Goal: Task Accomplishment & Management: Manage account settings

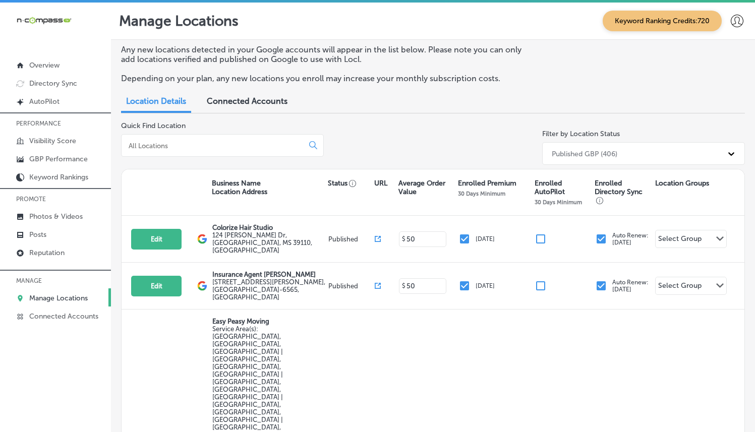
click at [170, 164] on div "Quick Find Location" at bounding box center [222, 144] width 203 height 47
click at [181, 138] on div at bounding box center [222, 145] width 203 height 23
click at [183, 143] on input at bounding box center [214, 145] width 173 height 9
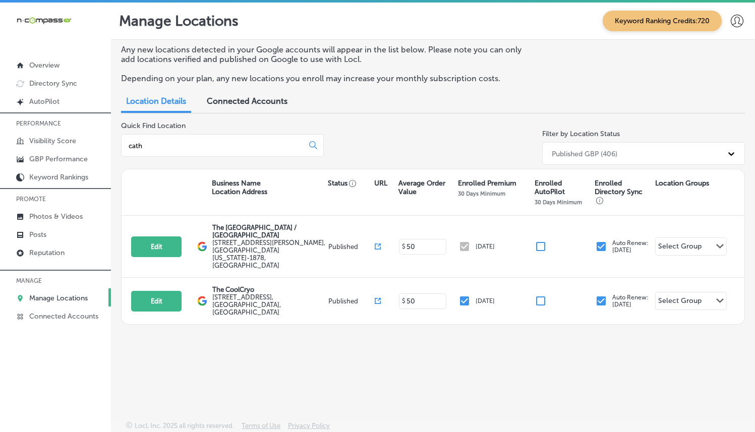
type input "cath"
click at [158, 236] on button "Edit" at bounding box center [156, 246] width 50 height 21
select select "US"
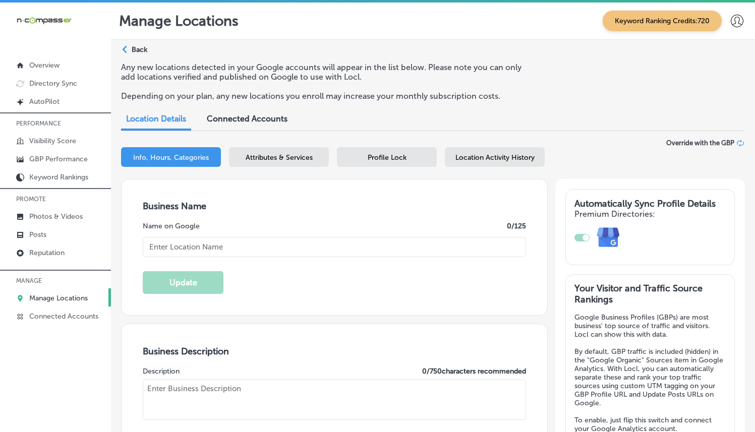
type textarea "The [GEOGRAPHIC_DATA] is a vibrant, bilingual facility dedicated to promoting h…"
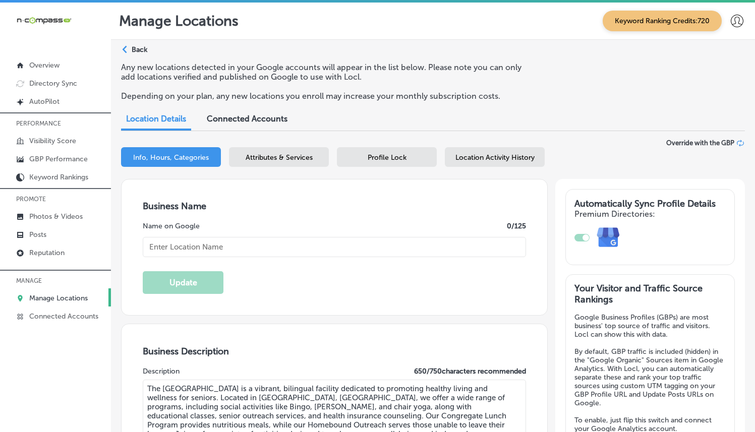
type input "[STREET_ADDRESS][PERSON_NAME]"
type input "[GEOGRAPHIC_DATA]"
type input "92234-1878"
type input "US"
type input "[URL][DOMAIN_NAME]"
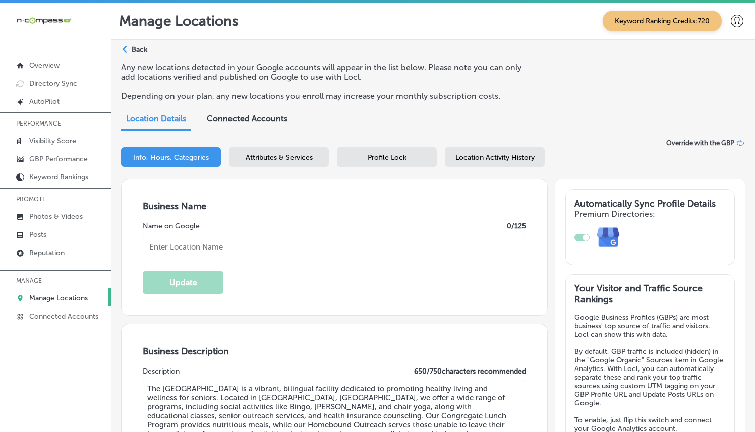
checkbox input "true"
type input "The [GEOGRAPHIC_DATA] / [GEOGRAPHIC_DATA]"
type input "[PHONE_NUMBER]"
drag, startPoint x: 231, startPoint y: 246, endPoint x: 119, endPoint y: 252, distance: 112.5
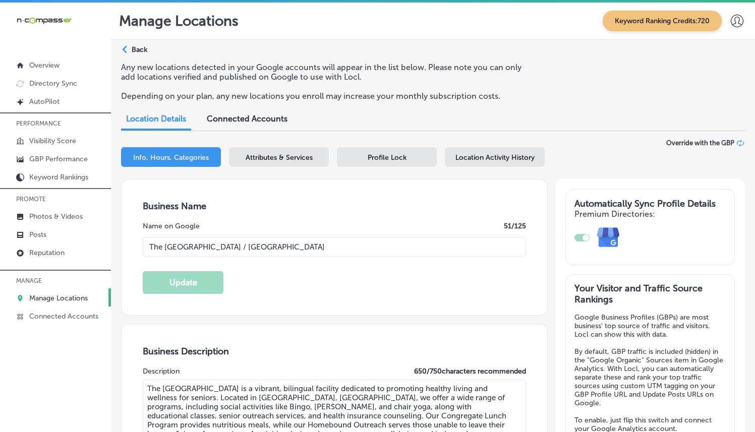
click at [161, 247] on input "The [GEOGRAPHIC_DATA] / [GEOGRAPHIC_DATA]" at bounding box center [334, 247] width 383 height 20
paste input "text"
type input "[GEOGRAPHIC_DATA]"
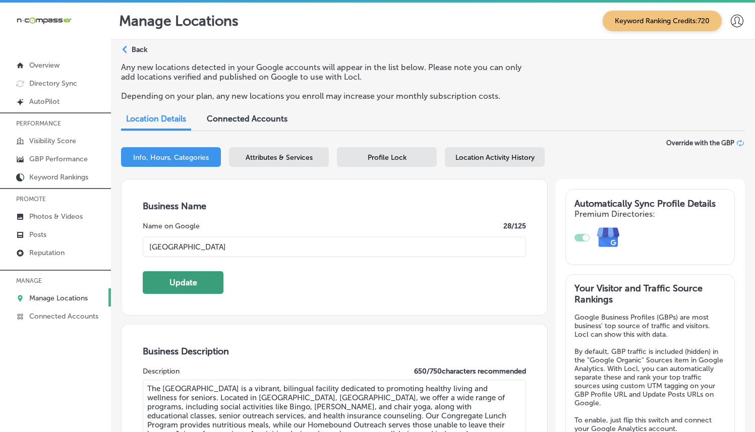
click at [187, 279] on button "Update" at bounding box center [183, 282] width 81 height 23
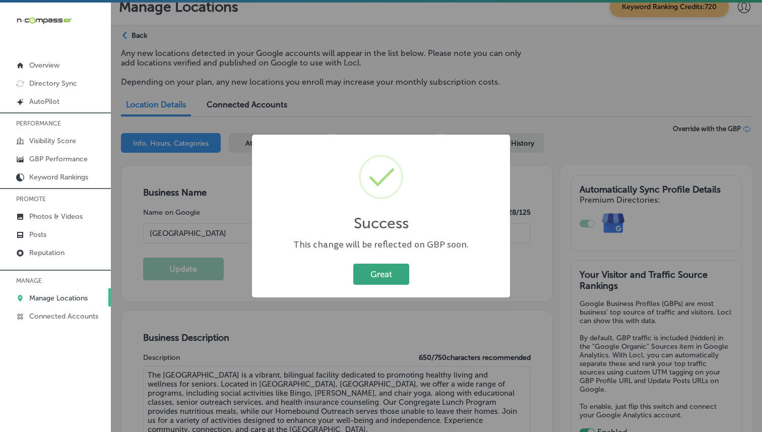
click at [380, 270] on button "Great" at bounding box center [381, 274] width 56 height 21
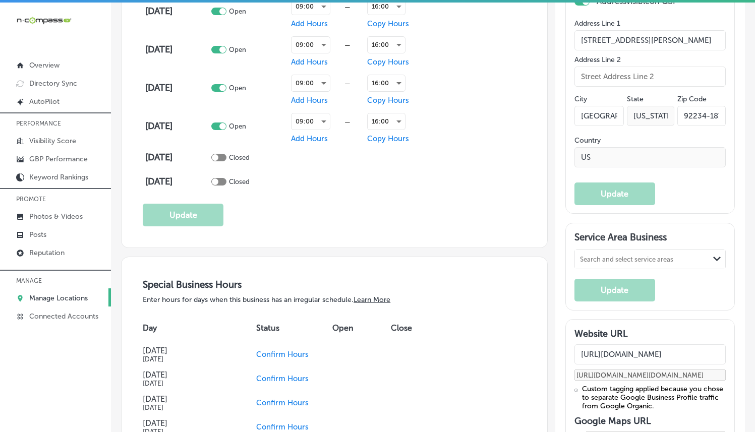
scroll to position [855, 0]
